Goal: Obtain resource: Obtain resource

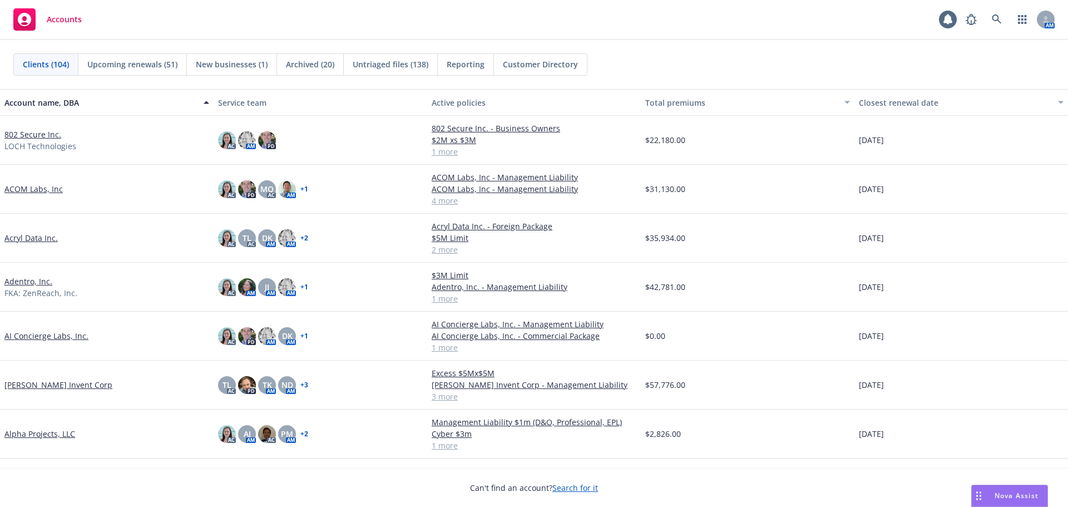
click at [40, 136] on link "802 Secure Inc." at bounding box center [32, 135] width 57 height 12
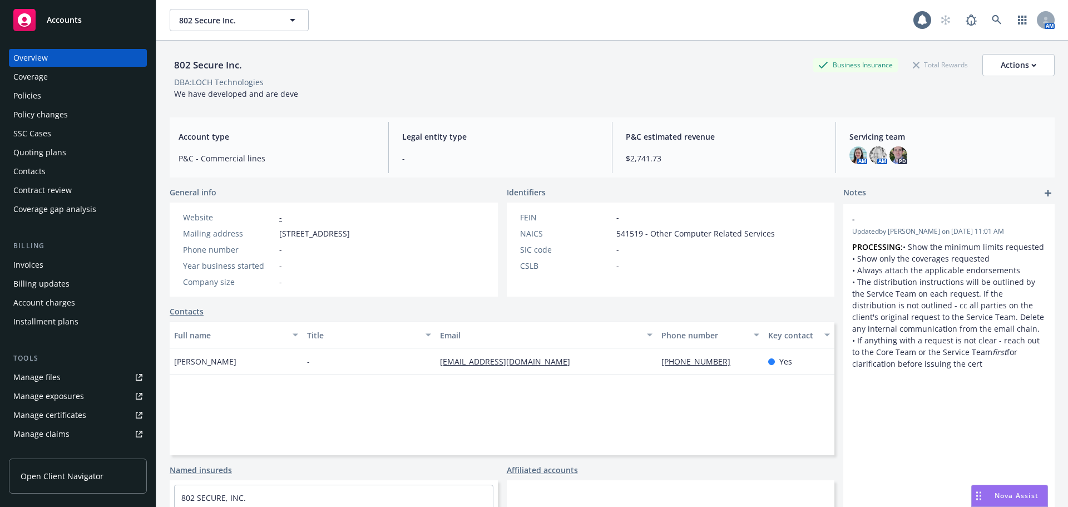
click at [38, 375] on div "Manage files" at bounding box center [36, 377] width 47 height 18
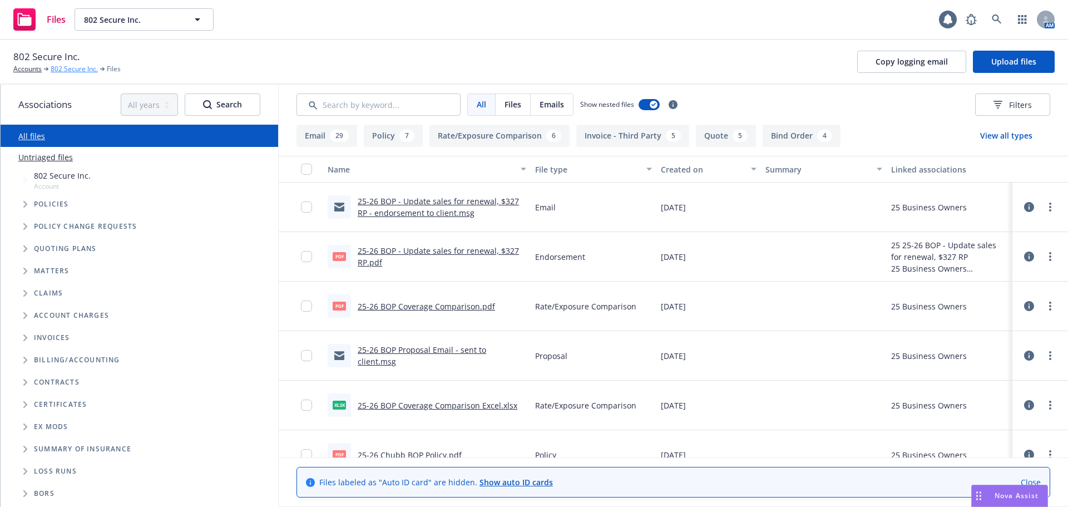
click at [67, 71] on link "802 Secure Inc." at bounding box center [74, 69] width 47 height 10
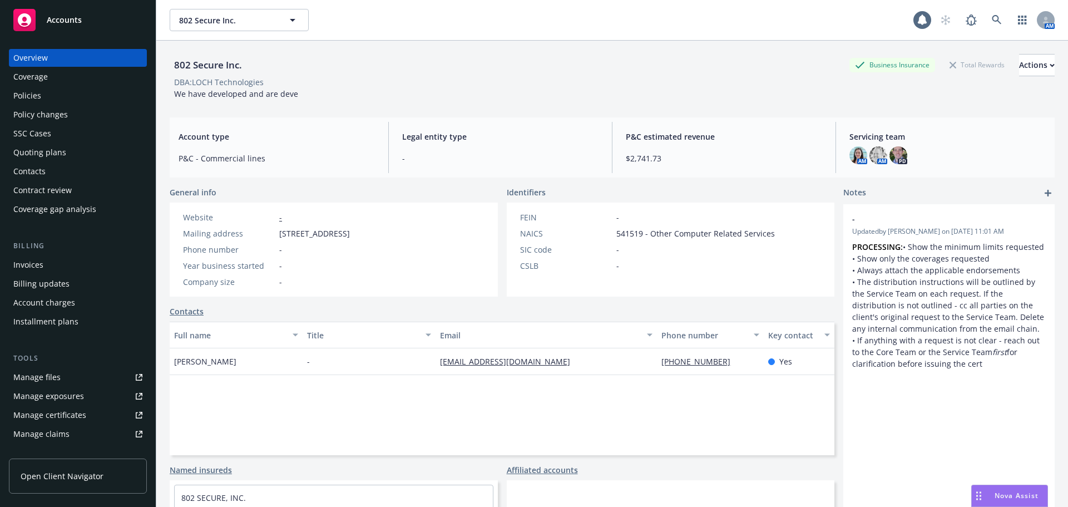
scroll to position [56, 0]
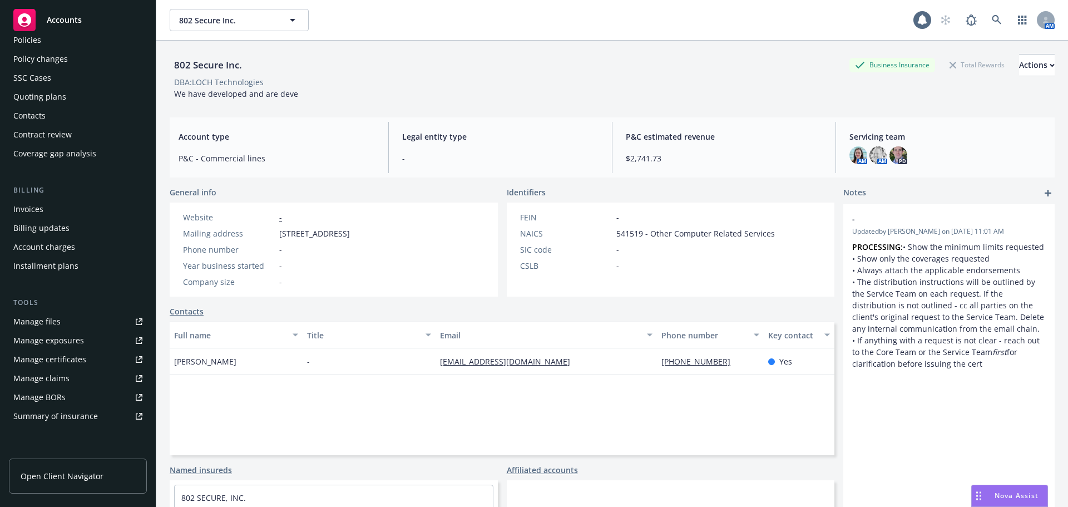
click at [67, 317] on link "Manage files" at bounding box center [78, 322] width 138 height 18
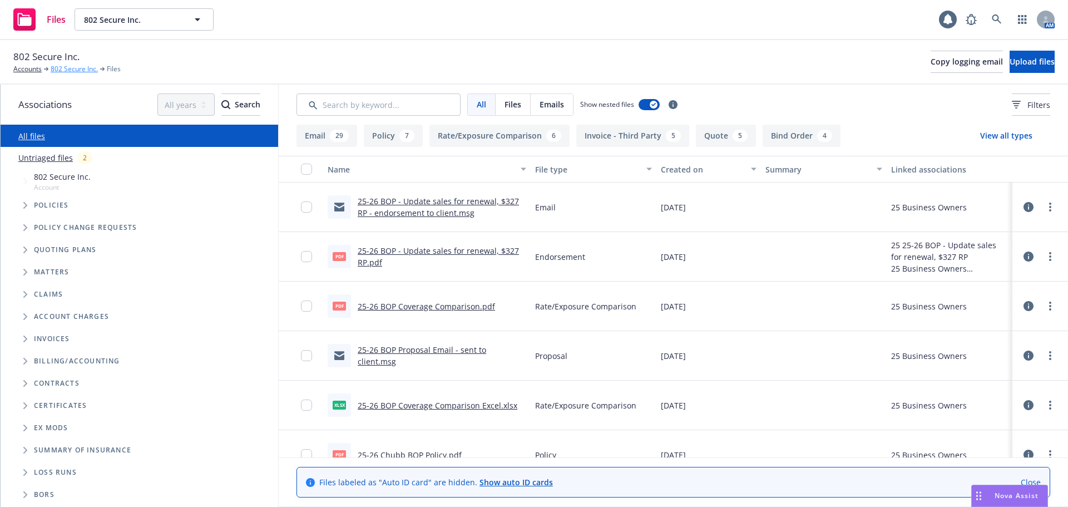
click at [93, 70] on link "802 Secure Inc." at bounding box center [74, 69] width 47 height 10
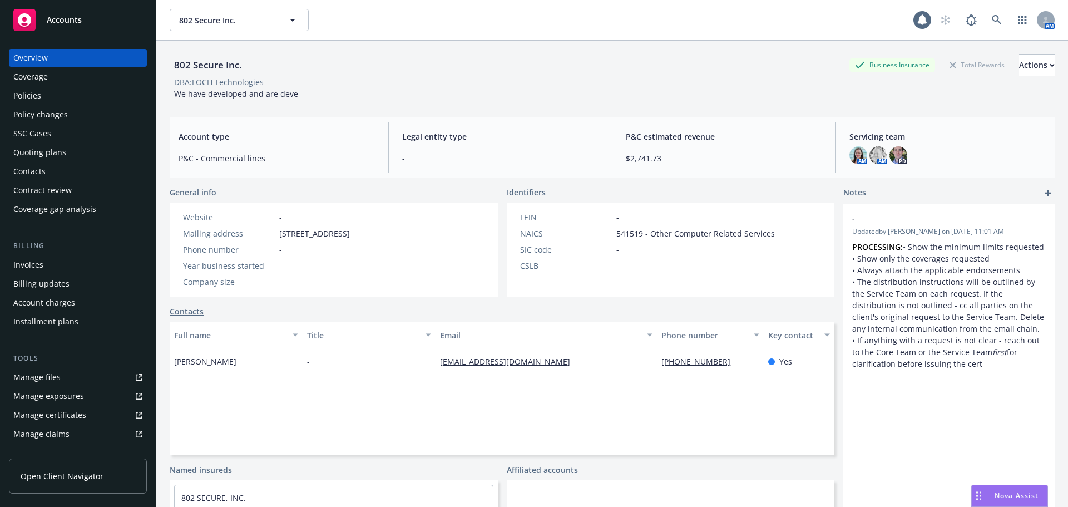
click at [89, 374] on link "Manage files" at bounding box center [78, 377] width 138 height 18
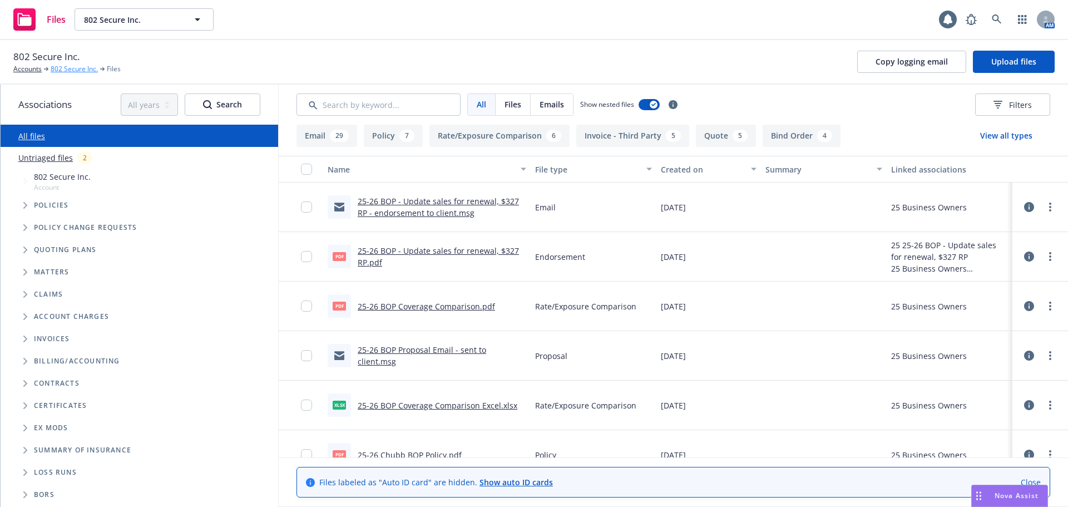
click at [81, 68] on link "802 Secure Inc." at bounding box center [74, 69] width 47 height 10
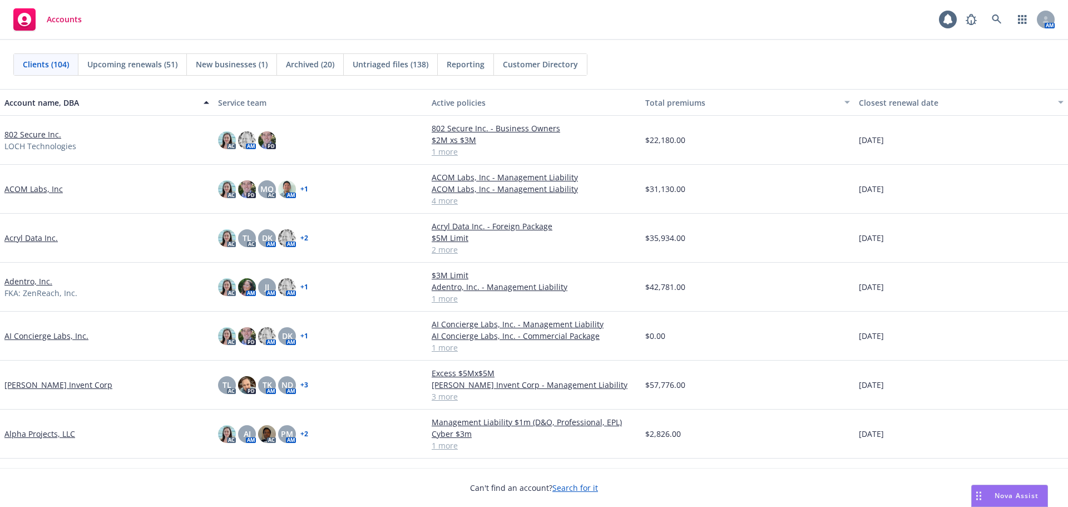
click at [21, 132] on link "802 Secure Inc." at bounding box center [32, 135] width 57 height 12
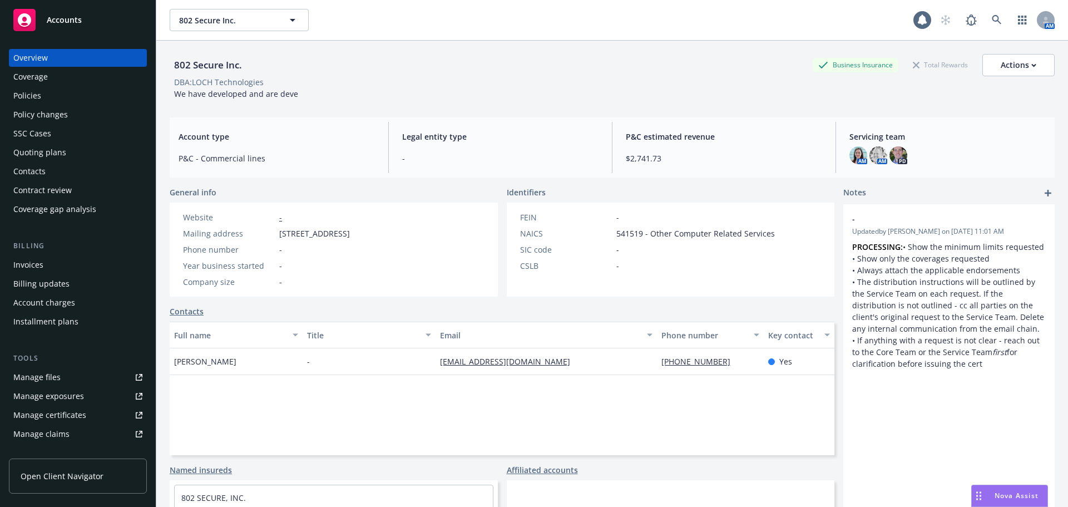
click at [57, 383] on div "Manage files" at bounding box center [36, 377] width 47 height 18
click at [100, 375] on link "Manage files" at bounding box center [78, 377] width 138 height 18
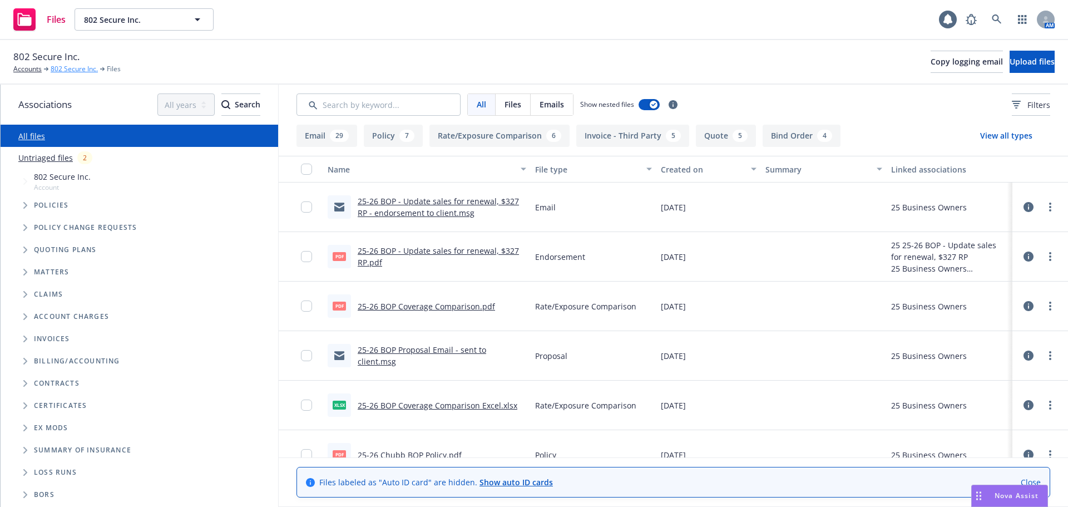
drag, startPoint x: 0, startPoint y: 0, endPoint x: 69, endPoint y: 71, distance: 99.1
click at [69, 71] on link "802 Secure Inc." at bounding box center [74, 69] width 47 height 10
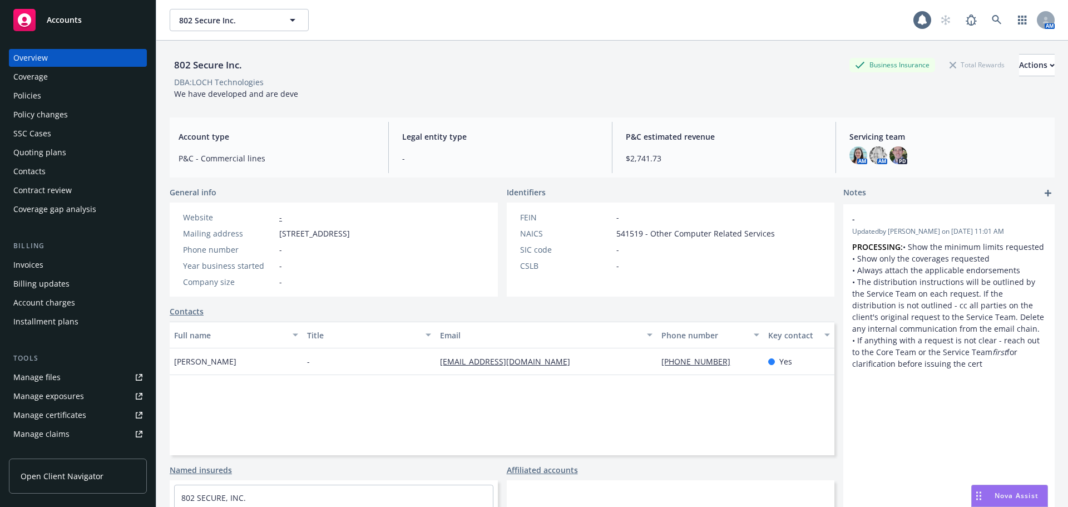
click at [68, 379] on link "Manage files" at bounding box center [78, 377] width 138 height 18
click at [256, 14] on span "802 Secure Inc." at bounding box center [227, 20] width 96 height 12
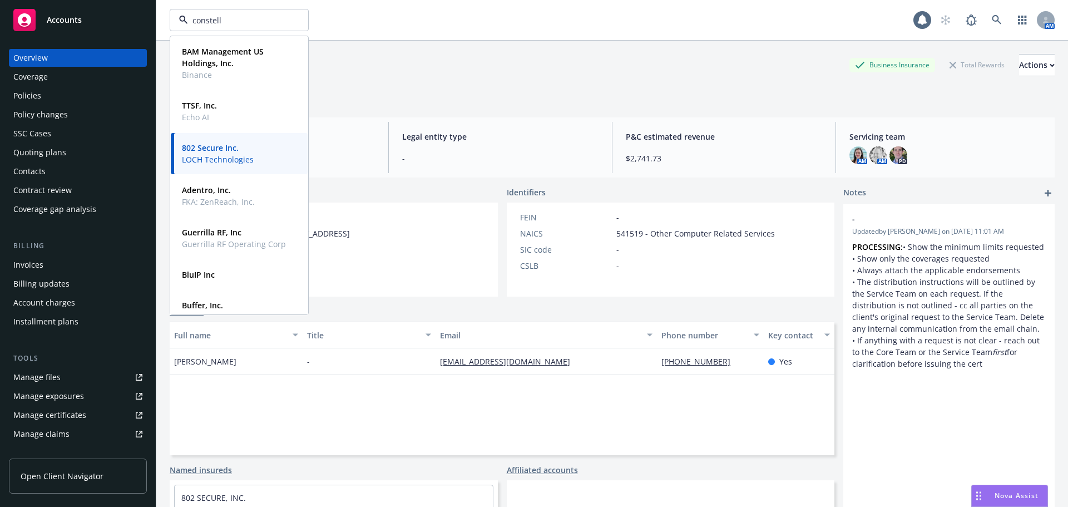
type input "constella"
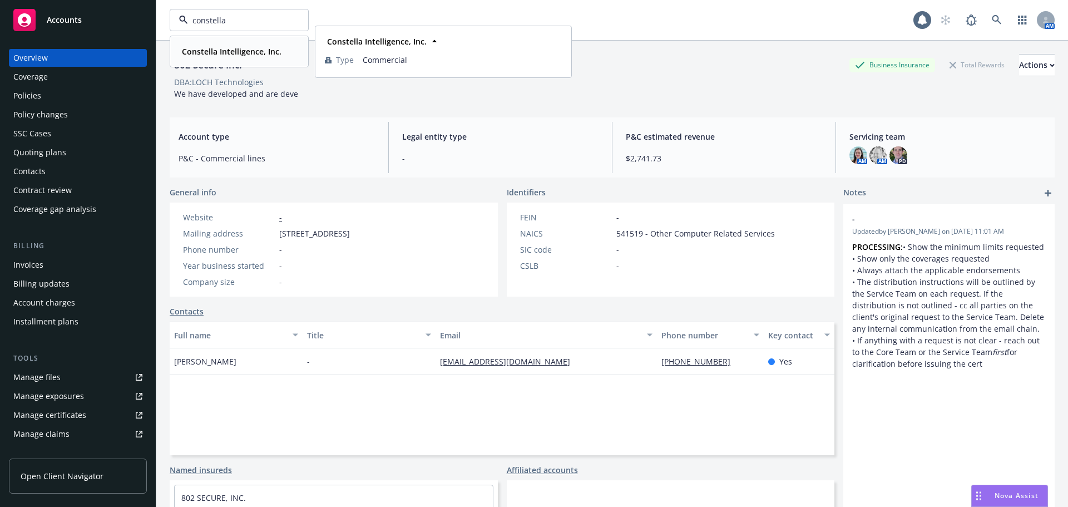
click at [253, 48] on strong "Constella Intelligence, Inc." at bounding box center [232, 51] width 100 height 11
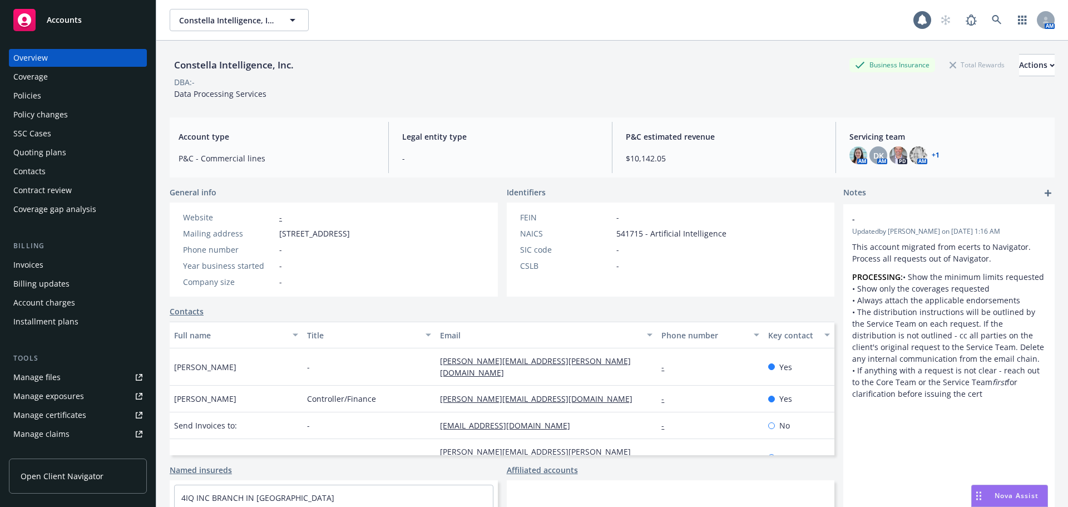
click at [34, 379] on div "Manage files" at bounding box center [36, 377] width 47 height 18
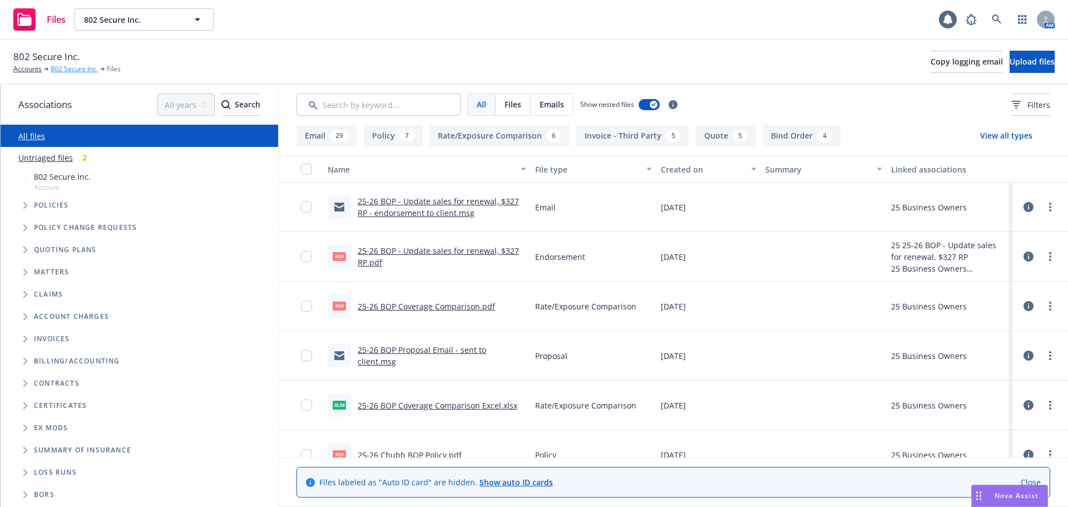
click at [65, 72] on link "802 Secure Inc." at bounding box center [74, 69] width 47 height 10
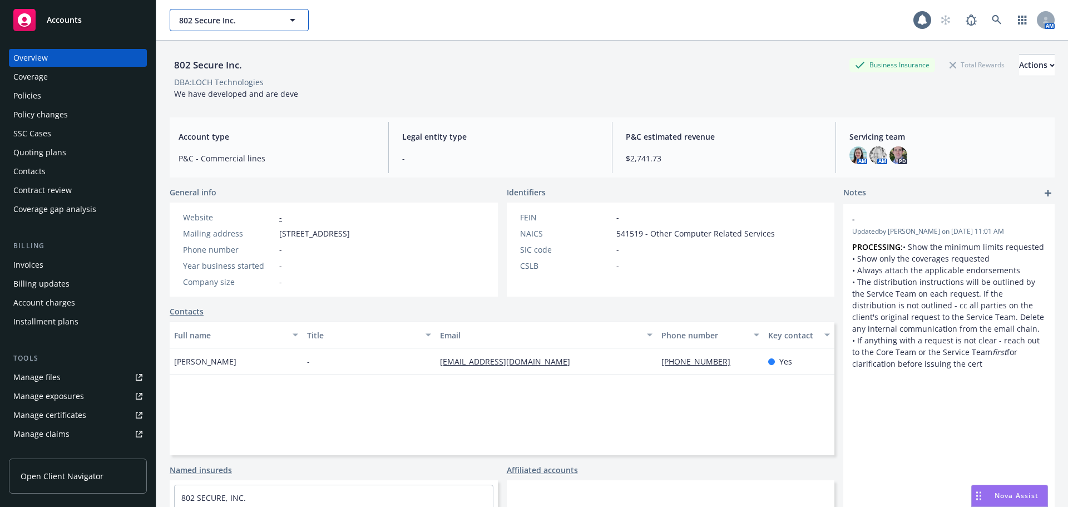
click at [246, 23] on span "802 Secure Inc." at bounding box center [227, 20] width 96 height 12
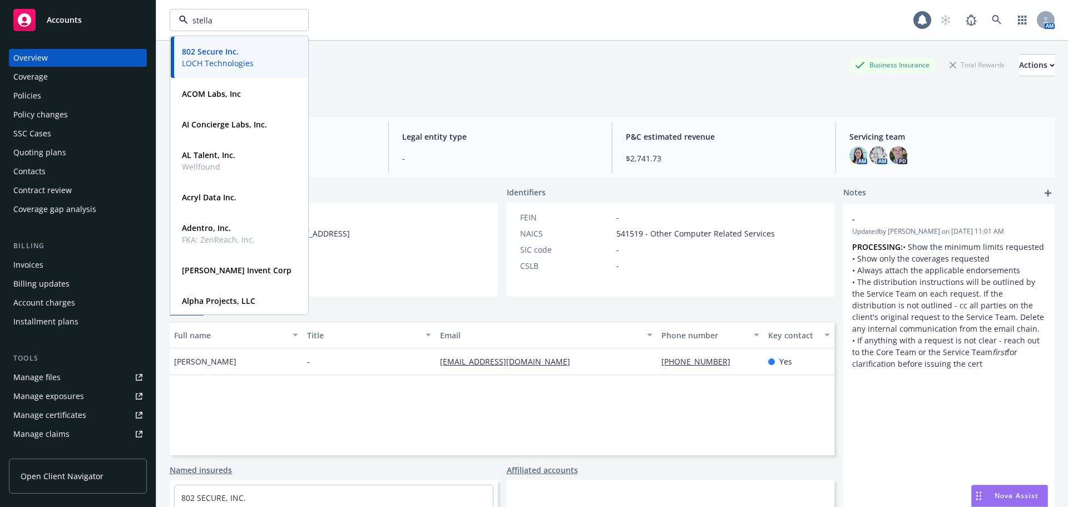
type input "stellar"
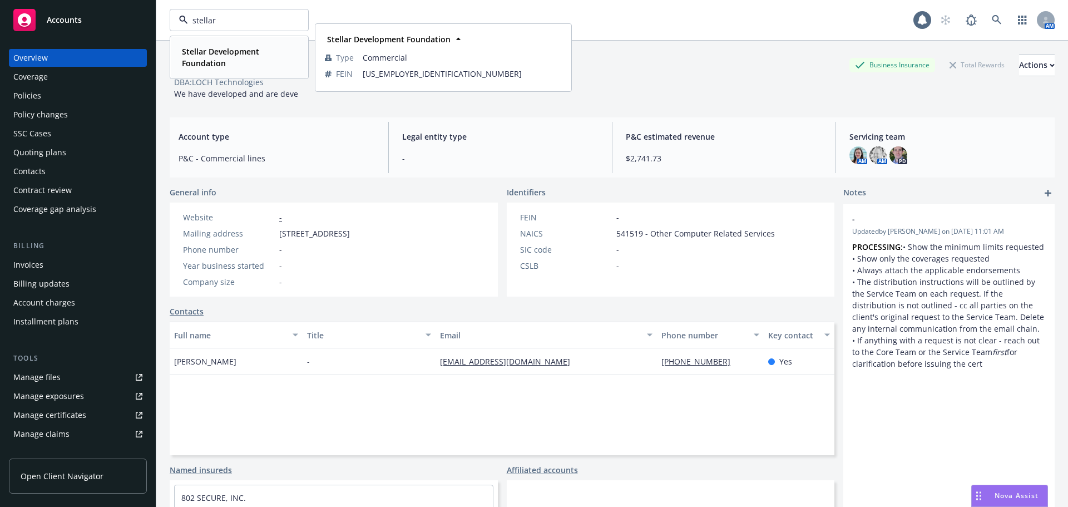
click at [235, 53] on strong "Stellar Development Foundation" at bounding box center [220, 57] width 77 height 22
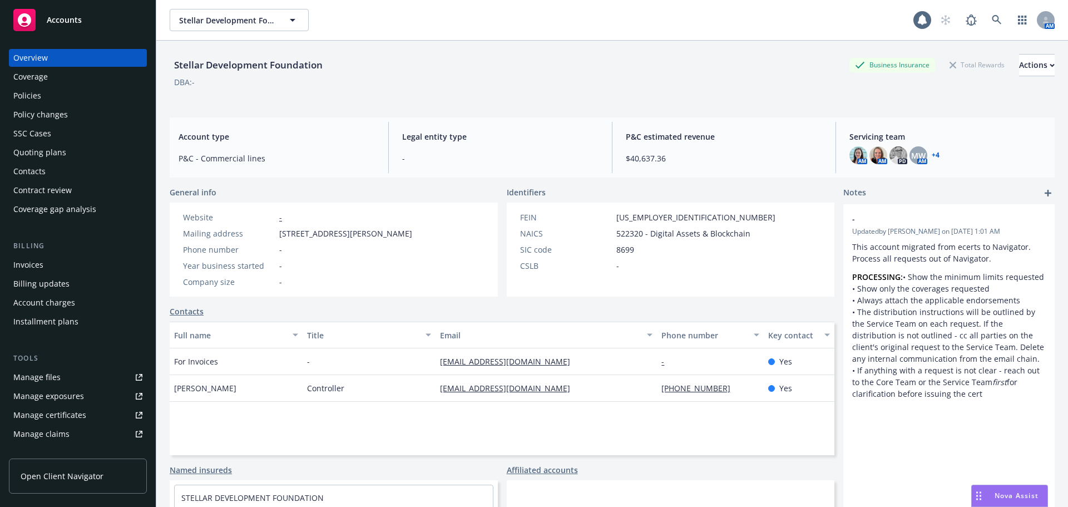
click at [54, 94] on div "Policies" at bounding box center [77, 96] width 129 height 18
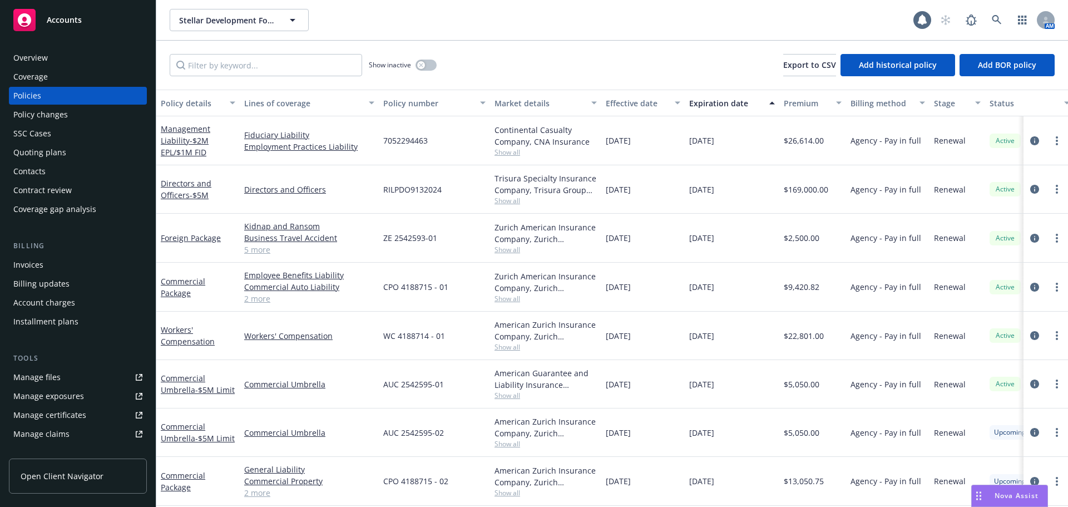
drag, startPoint x: 63, startPoint y: 169, endPoint x: 73, endPoint y: 151, distance: 19.7
click at [63, 169] on div "Contacts" at bounding box center [77, 171] width 129 height 18
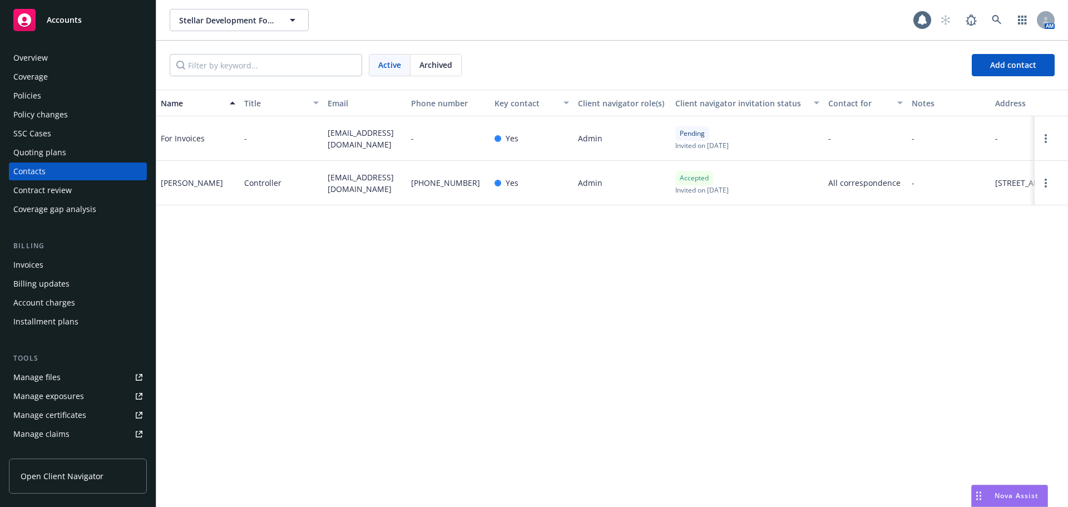
click at [80, 102] on div "Policies" at bounding box center [77, 96] width 129 height 18
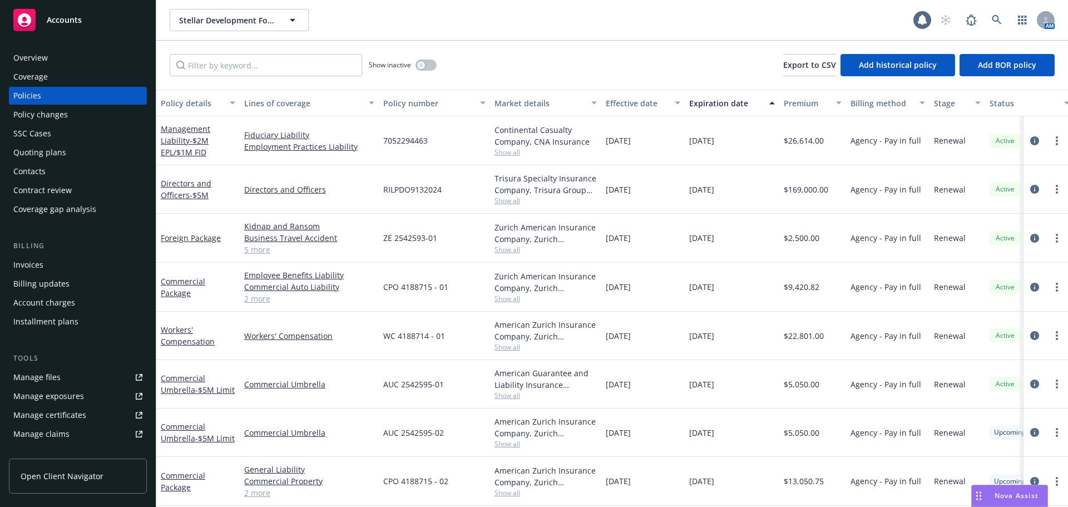
click at [54, 53] on div "Overview" at bounding box center [77, 58] width 129 height 18
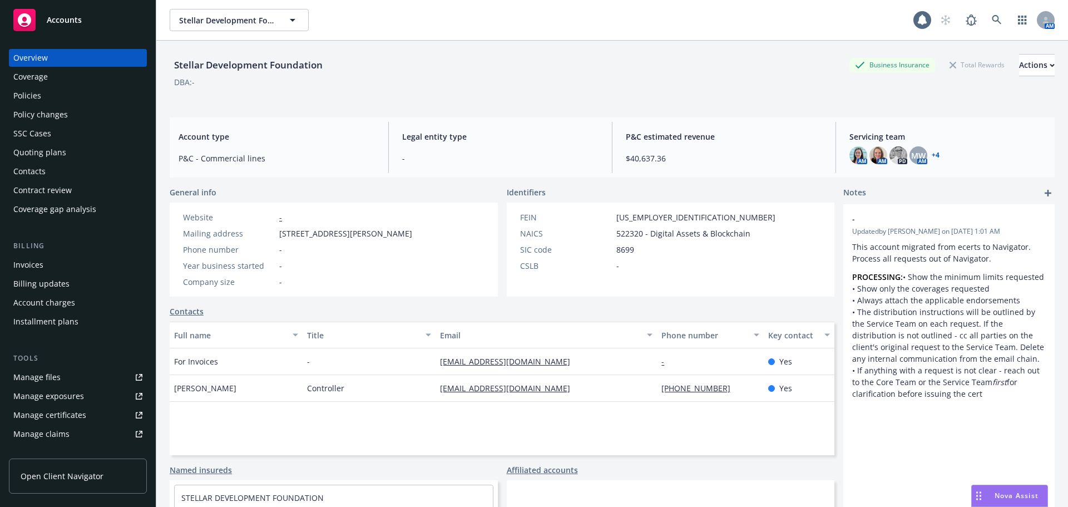
drag, startPoint x: 280, startPoint y: 233, endPoint x: 317, endPoint y: 243, distance: 37.5
click at [298, 239] on span "475 Brannan Street, Suite 400, San Francisco, CA, 94107" at bounding box center [345, 234] width 133 height 12
click at [330, 239] on span "475 Brannan Street, Suite 400, San Francisco, CA, 94107" at bounding box center [345, 234] width 133 height 12
drag, startPoint x: 305, startPoint y: 244, endPoint x: 280, endPoint y: 237, distance: 25.9
click at [280, 237] on span "475 Brannan Street, Suite 400, San Francisco, CA, 94107" at bounding box center [345, 234] width 133 height 12
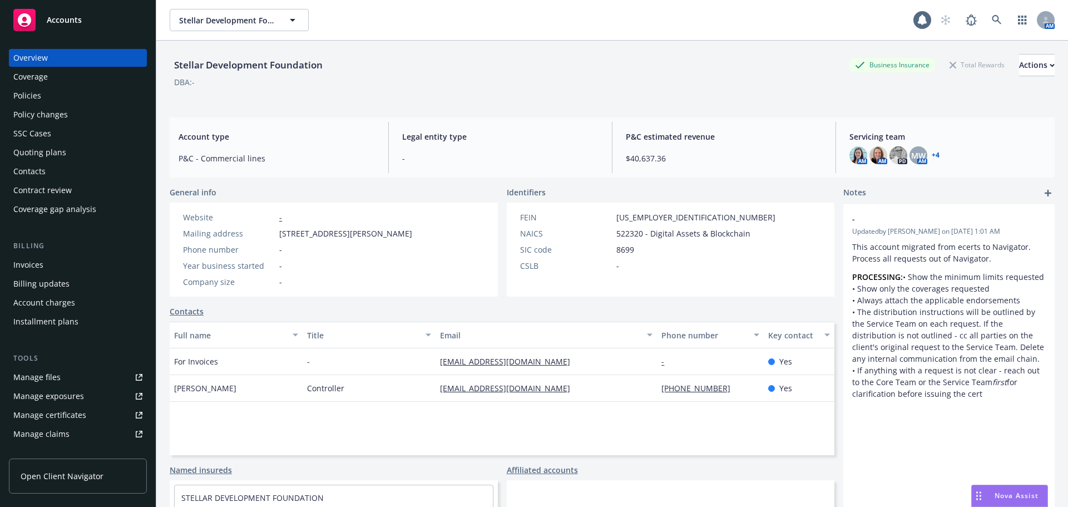
copy span "475 Brannan Street, Suite 400, San Francisco, CA, 94107"
click at [364, 252] on div "Website - Mailing address 475 Brannan Street, Suite 400, San Francisco, CA, 941…" at bounding box center [298, 249] width 238 height 76
click at [53, 90] on div "Policies" at bounding box center [77, 96] width 129 height 18
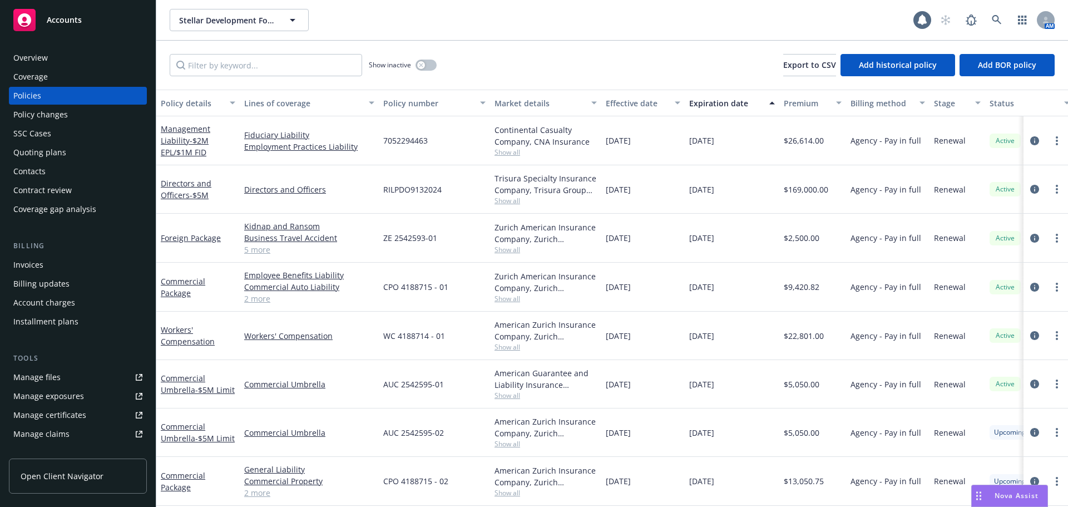
click at [632, 112] on button "Effective date" at bounding box center [642, 103] width 83 height 27
click at [634, 106] on div "Effective date" at bounding box center [637, 103] width 62 height 12
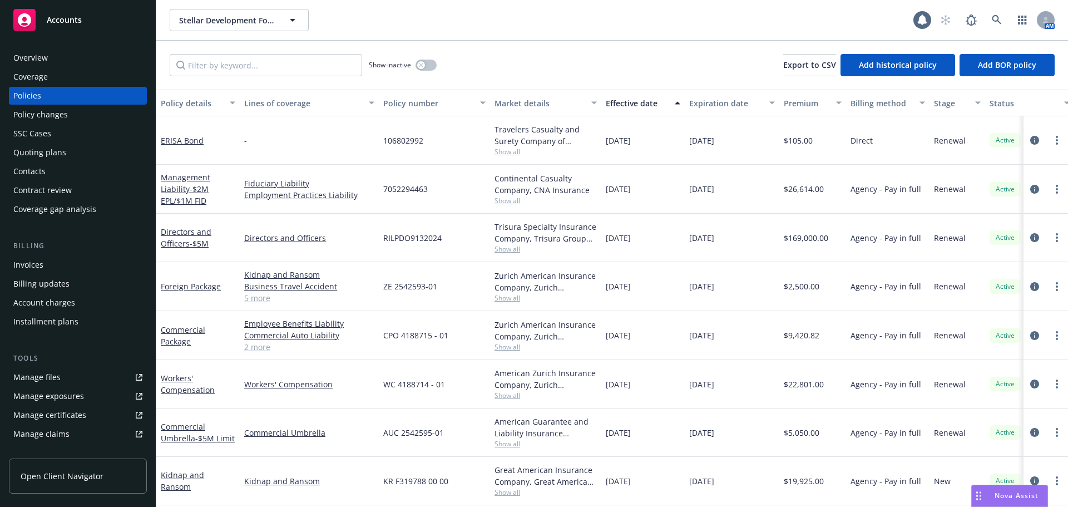
click at [634, 105] on div "Effective date" at bounding box center [637, 103] width 62 height 12
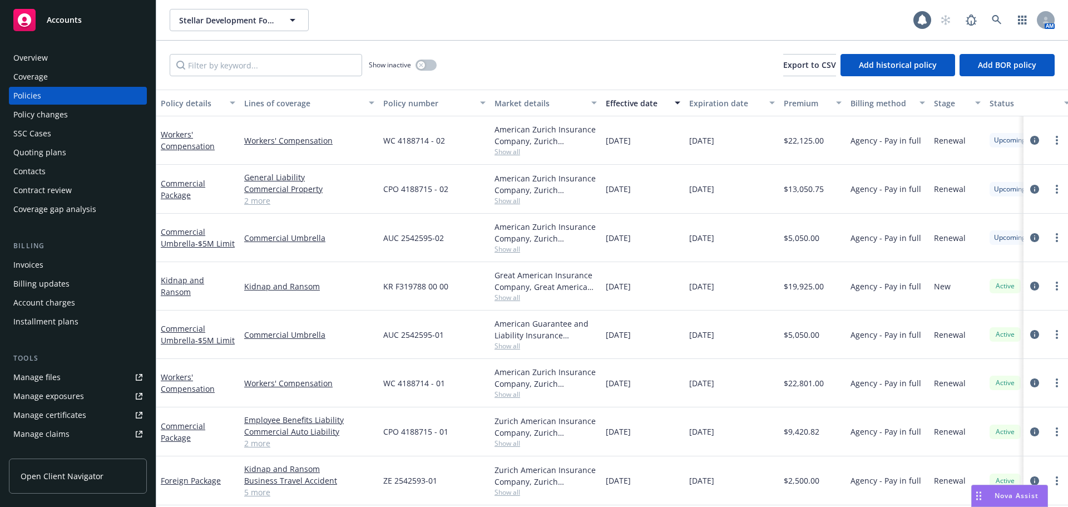
drag, startPoint x: 181, startPoint y: 145, endPoint x: 195, endPoint y: 154, distance: 16.5
click at [181, 145] on link "Workers' Compensation" at bounding box center [188, 140] width 54 height 22
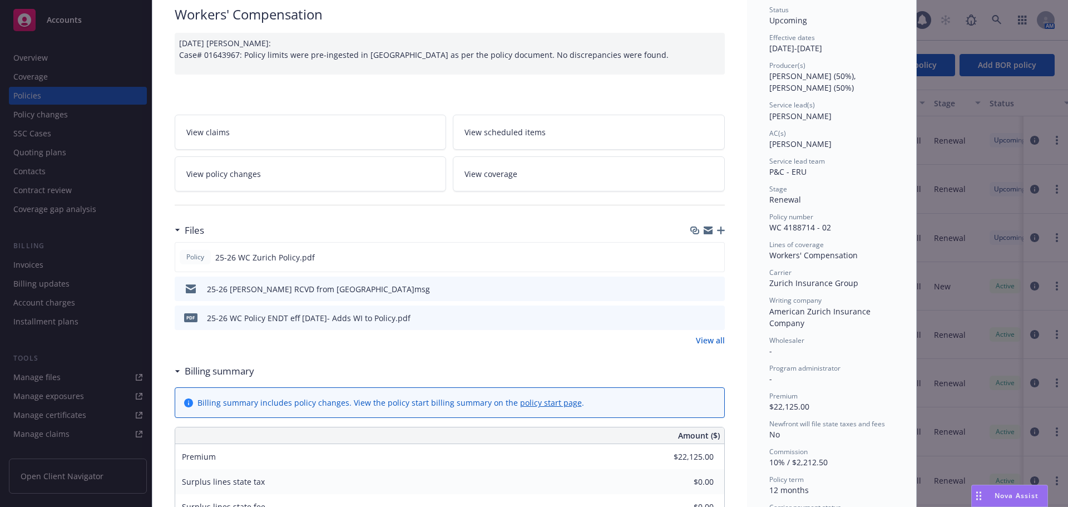
scroll to position [111, 0]
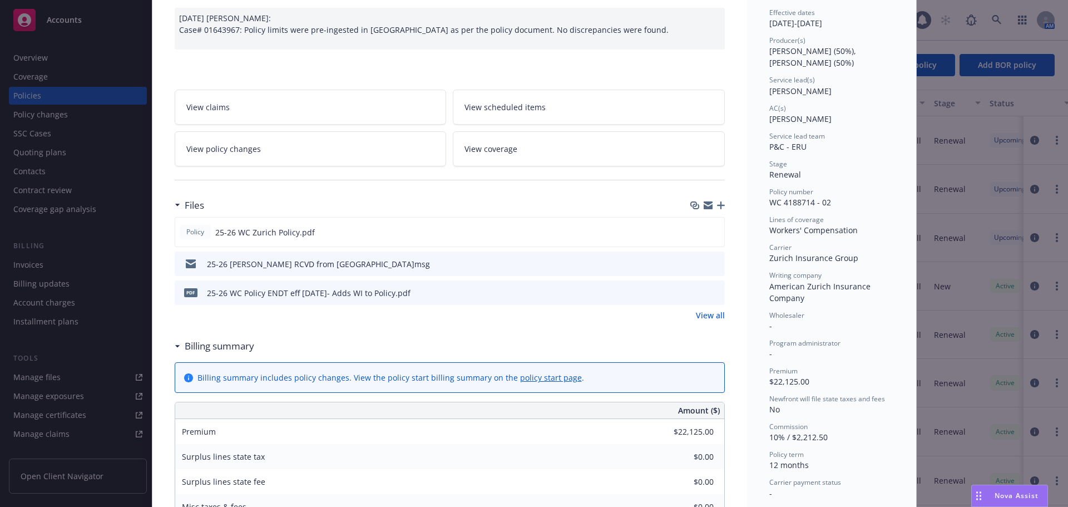
click at [702, 319] on link "View all" at bounding box center [710, 315] width 29 height 12
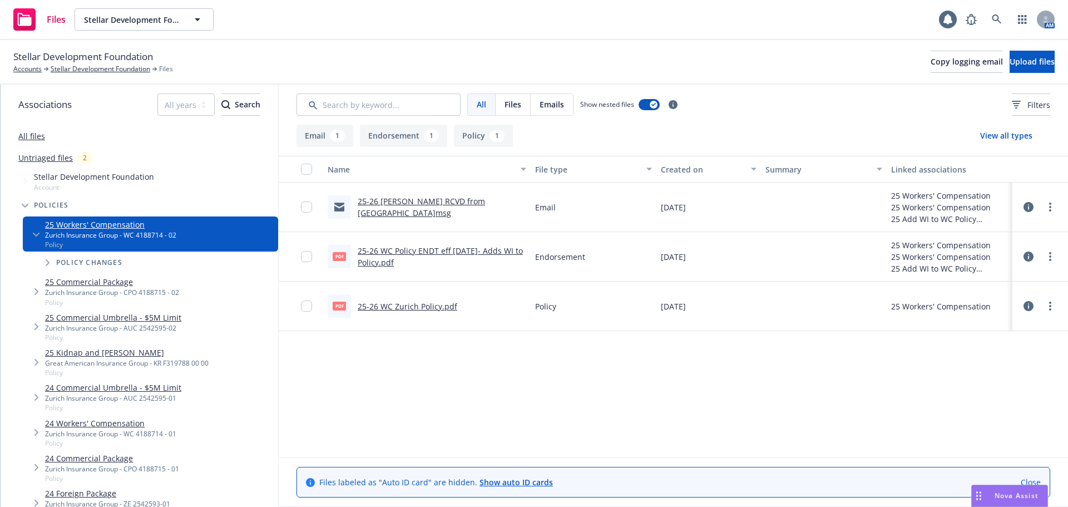
click at [417, 303] on link "25-26 WC Zurich Policy.pdf" at bounding box center [408, 306] width 100 height 11
click at [409, 308] on link "25-26 WC Zurich Policy.pdf" at bounding box center [408, 306] width 100 height 11
click at [454, 251] on link "25-26 WC Policy ENDT eff [DATE]- Adds WI to Policy.pdf" at bounding box center [440, 256] width 165 height 22
click at [70, 68] on link "Stellar Development Foundation" at bounding box center [101, 69] width 100 height 10
